Goal: Book appointment/travel/reservation

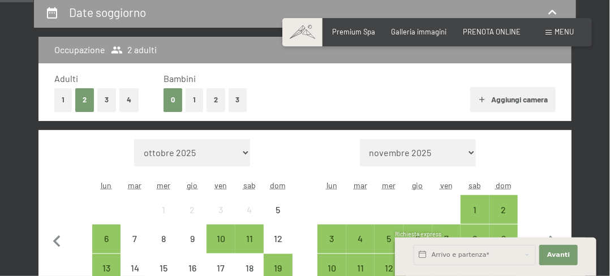
scroll to position [283, 0]
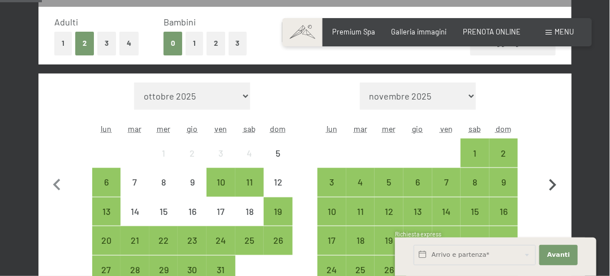
click at [551, 182] on icon "button" at bounding box center [553, 185] width 7 height 12
select select "2025-11-01"
select select "2025-12-01"
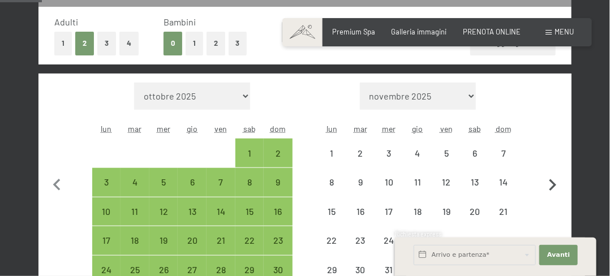
click at [550, 183] on icon "button" at bounding box center [553, 186] width 24 height 24
select select "2025-12-01"
select select "2026-01-01"
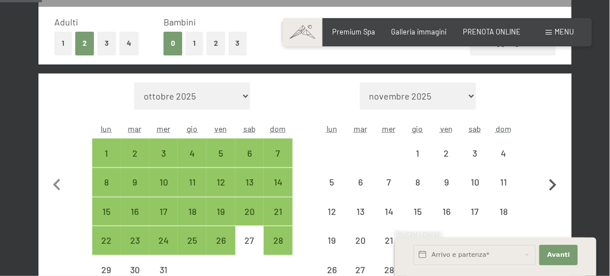
select select "2025-12-01"
select select "2026-01-01"
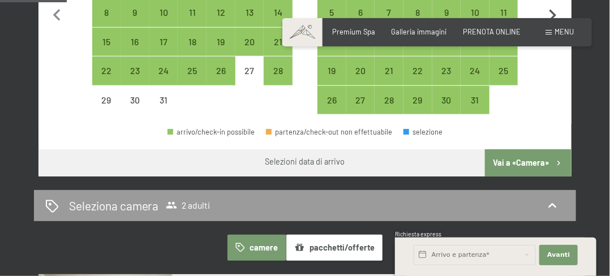
scroll to position [340, 0]
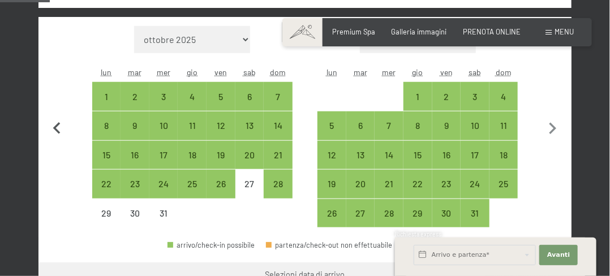
click at [57, 128] on icon "button" at bounding box center [57, 129] width 24 height 24
select select "2025-11-01"
select select "2025-12-01"
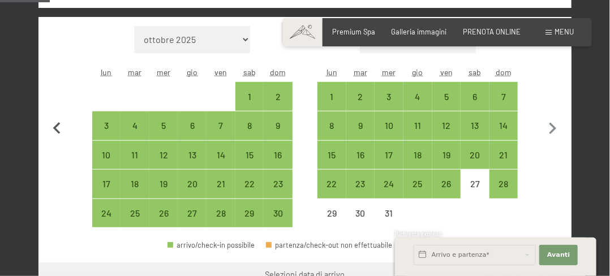
click at [62, 132] on icon "button" at bounding box center [57, 129] width 24 height 24
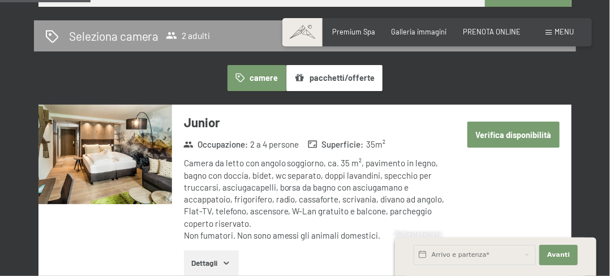
scroll to position [679, 0]
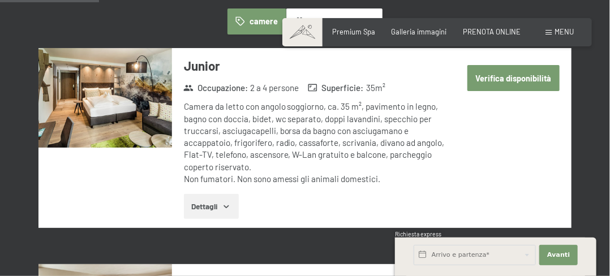
click at [224, 206] on icon "button" at bounding box center [226, 206] width 9 height 9
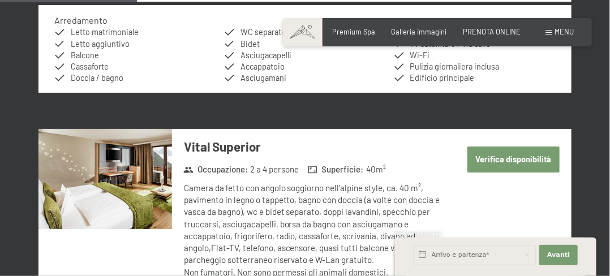
scroll to position [962, 0]
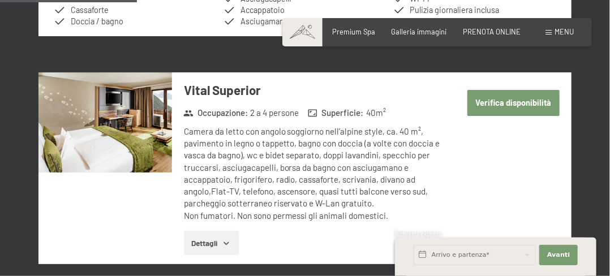
click at [228, 239] on icon "button" at bounding box center [226, 243] width 9 height 9
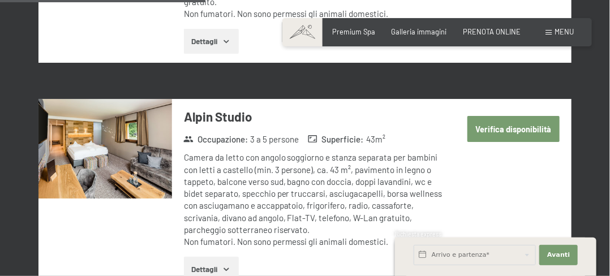
scroll to position [1529, 0]
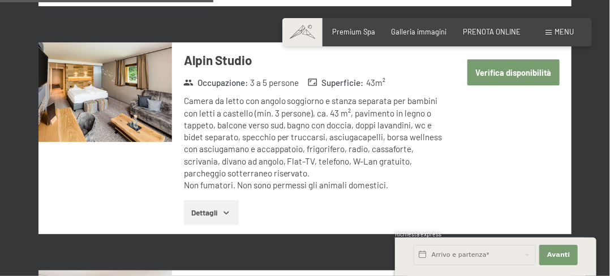
click at [224, 212] on icon "button" at bounding box center [226, 213] width 5 height 3
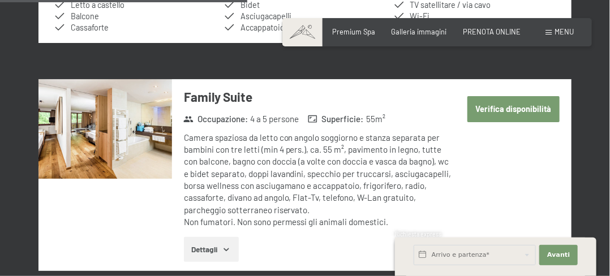
scroll to position [1868, 0]
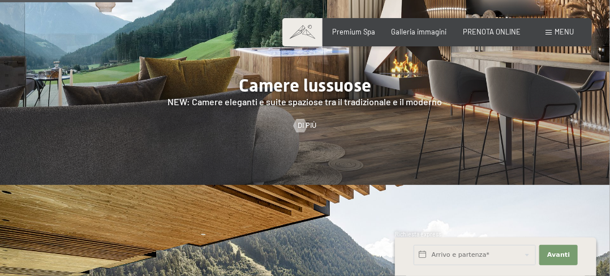
scroll to position [962, 0]
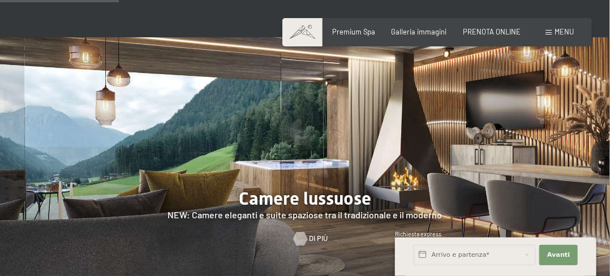
click at [303, 232] on div at bounding box center [301, 239] width 8 height 14
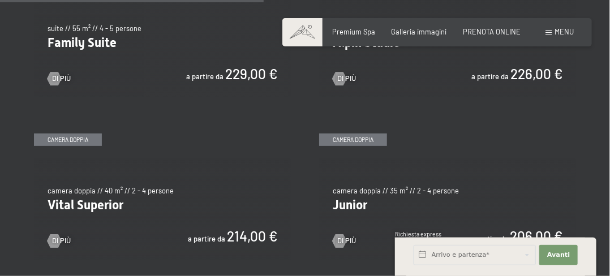
scroll to position [1189, 0]
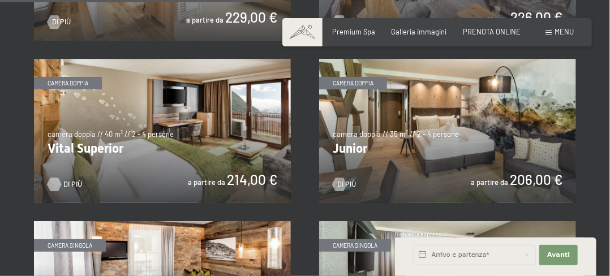
click at [65, 179] on span "Di più" at bounding box center [72, 184] width 19 height 10
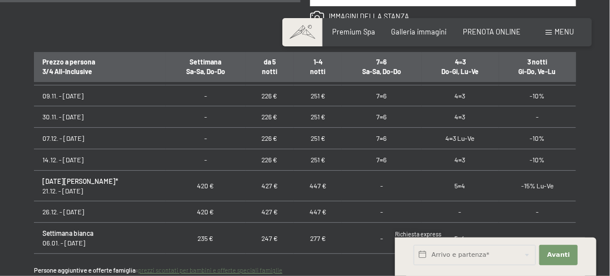
scroll to position [170, 0]
